Goal: Task Accomplishment & Management: Use online tool/utility

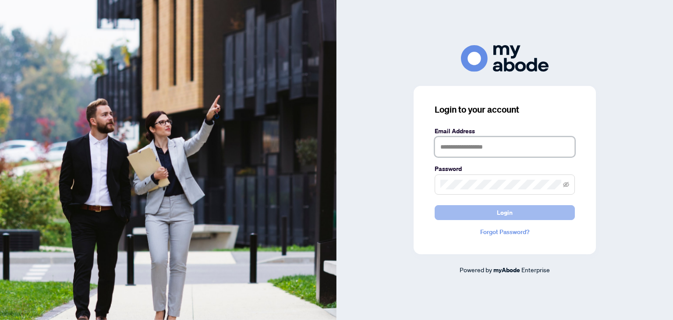
type input "**********"
click at [461, 207] on button "Login" at bounding box center [505, 212] width 140 height 15
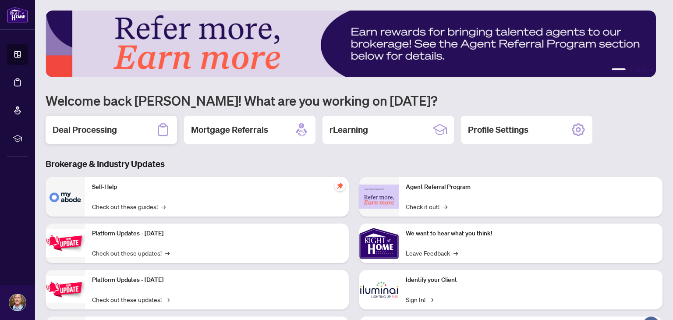
click at [91, 121] on div "Deal Processing" at bounding box center [111, 130] width 131 height 28
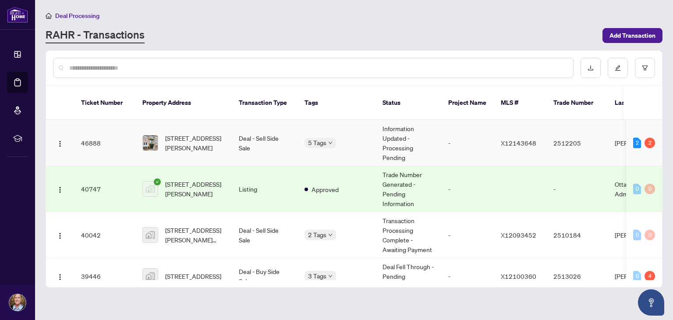
scroll to position [44, 0]
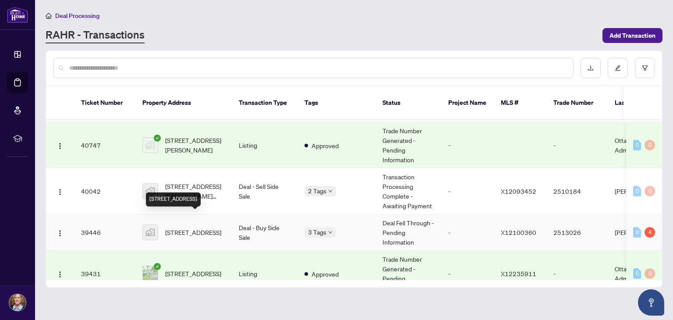
click at [175, 227] on span "[STREET_ADDRESS]" at bounding box center [193, 232] width 56 height 10
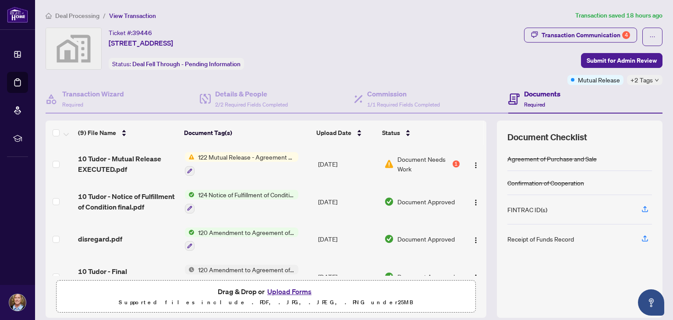
click at [220, 156] on span "122 Mutual Release - Agreement of Purchase and Sale" at bounding box center [247, 157] width 104 height 10
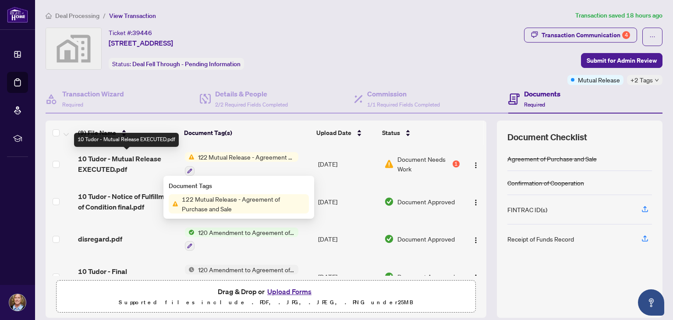
click at [137, 158] on span "10 Tudor - Mutual Release EXECUTED.pdf" at bounding box center [127, 163] width 99 height 21
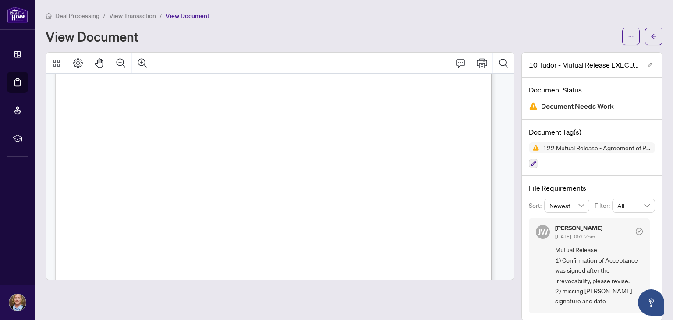
scroll to position [263, 0]
